Goal: Check status: Check status

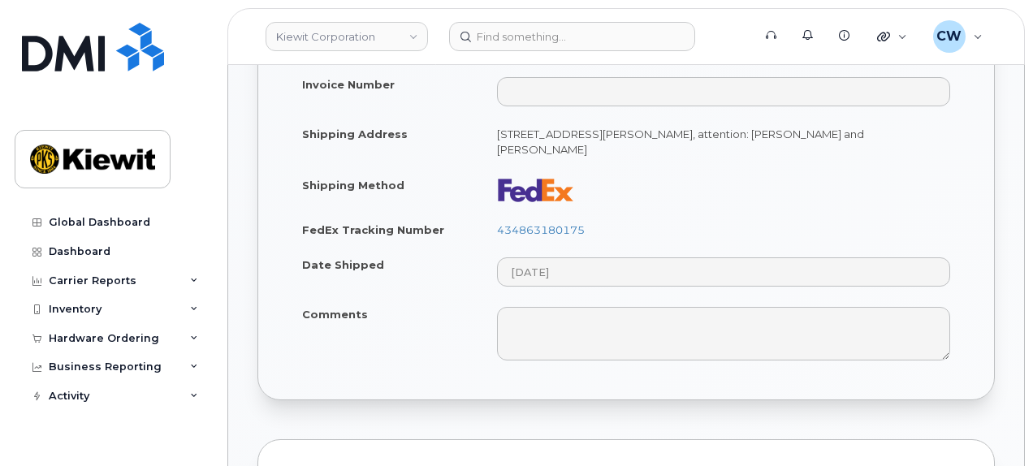
scroll to position [975, 0]
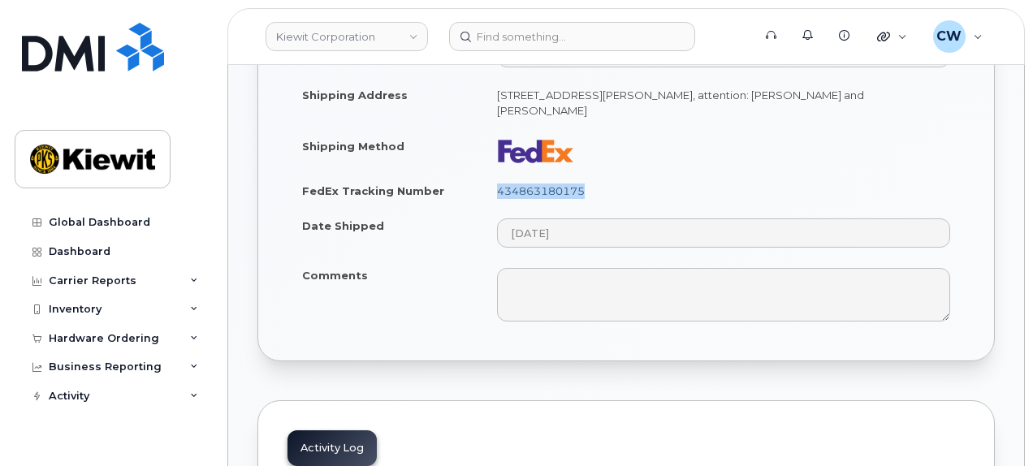
drag, startPoint x: 587, startPoint y: 170, endPoint x: 496, endPoint y: 164, distance: 91.2
click at [496, 173] on td "434863180175" at bounding box center [724, 191] width 483 height 36
copy link "434863180175"
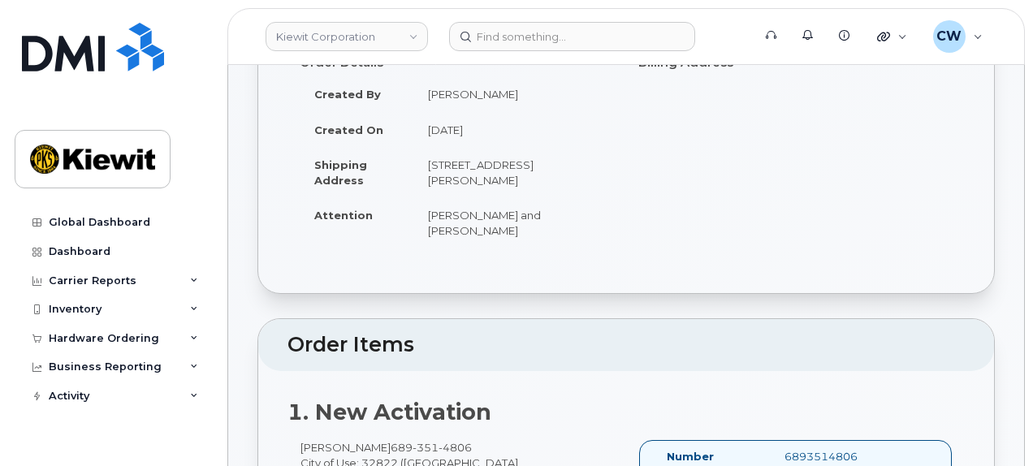
scroll to position [0, 0]
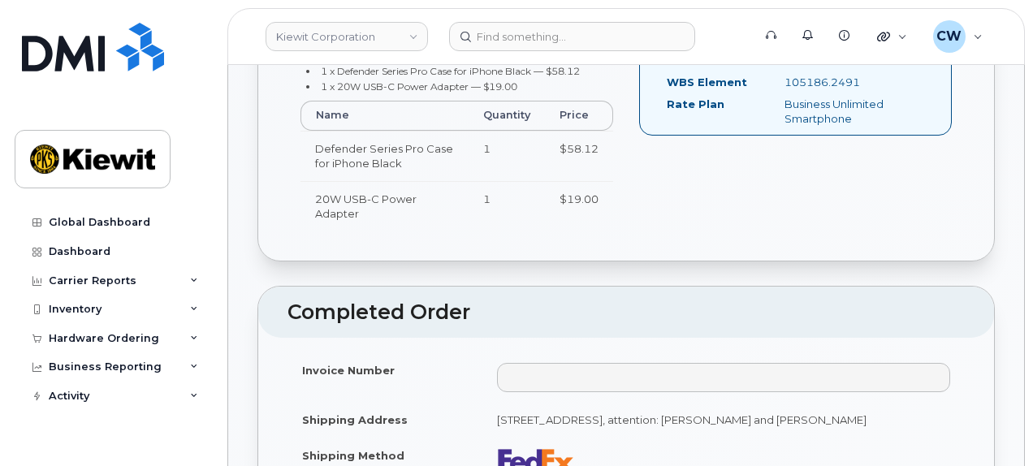
scroll to position [866, 0]
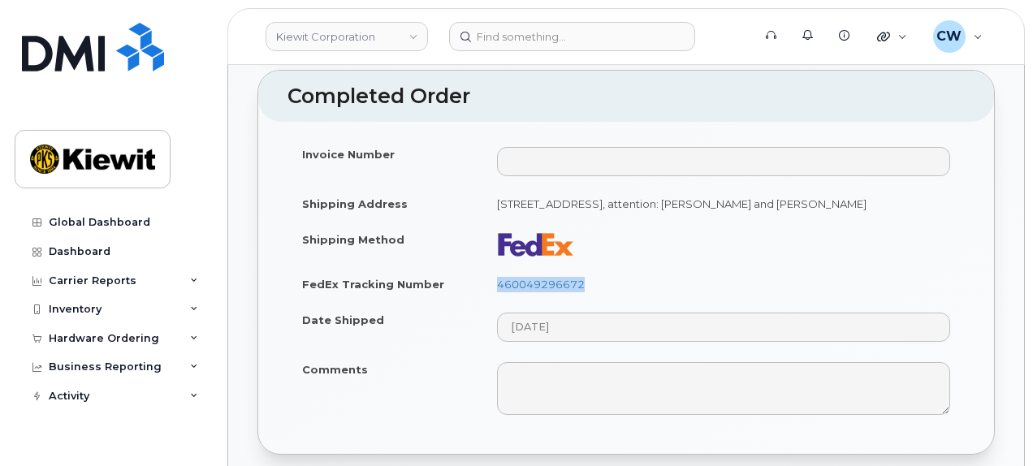
drag, startPoint x: 593, startPoint y: 262, endPoint x: 494, endPoint y: 268, distance: 99.3
click at [494, 268] on td "460049296672" at bounding box center [724, 284] width 483 height 36
copy link "460049296672"
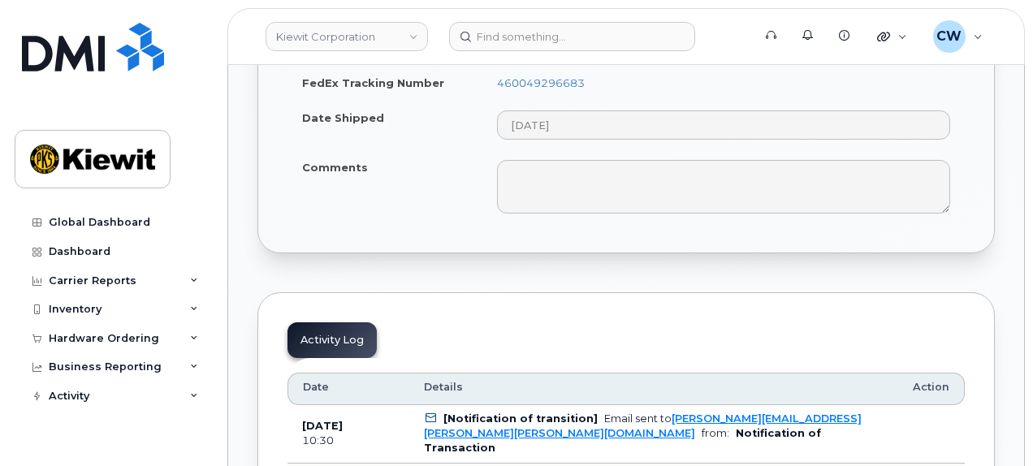
scroll to position [866, 0]
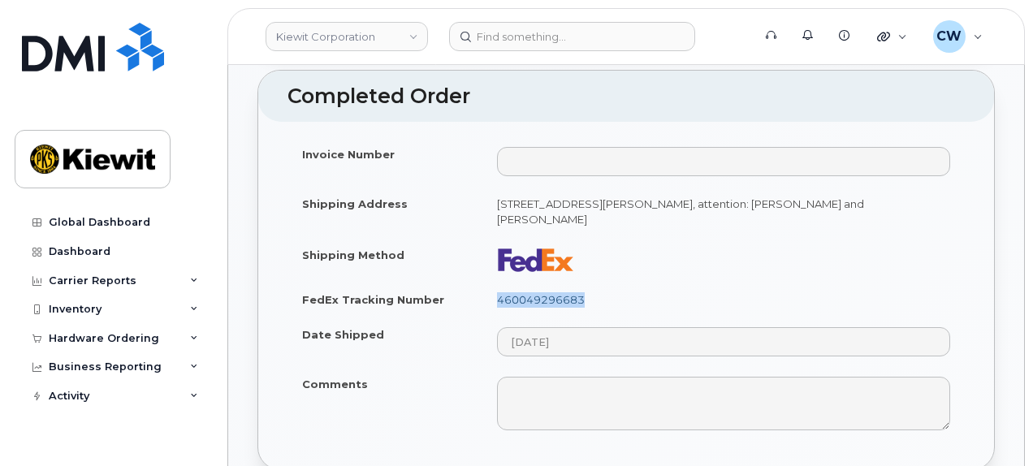
drag, startPoint x: 593, startPoint y: 262, endPoint x: 507, endPoint y: 259, distance: 86.1
click at [499, 282] on td "460049296683" at bounding box center [724, 300] width 483 height 36
copy link "460049296683"
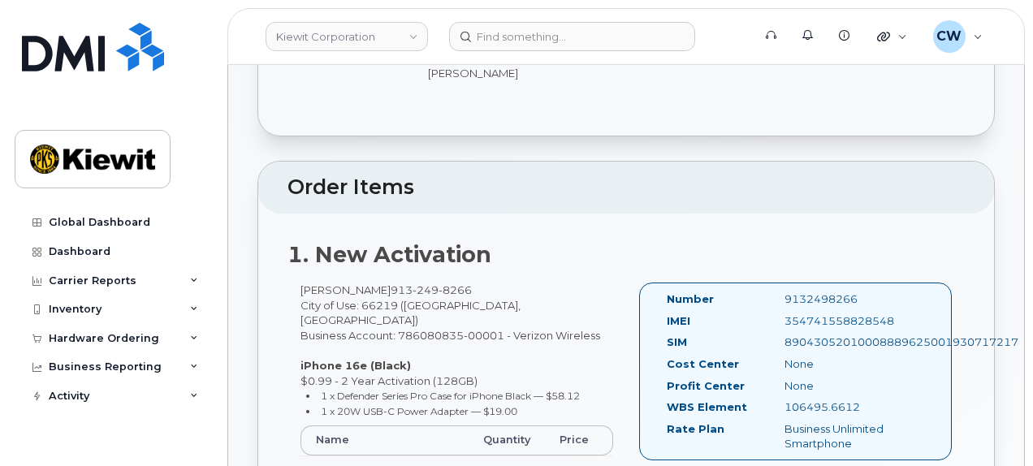
scroll to position [0, 0]
